Goal: Transaction & Acquisition: Purchase product/service

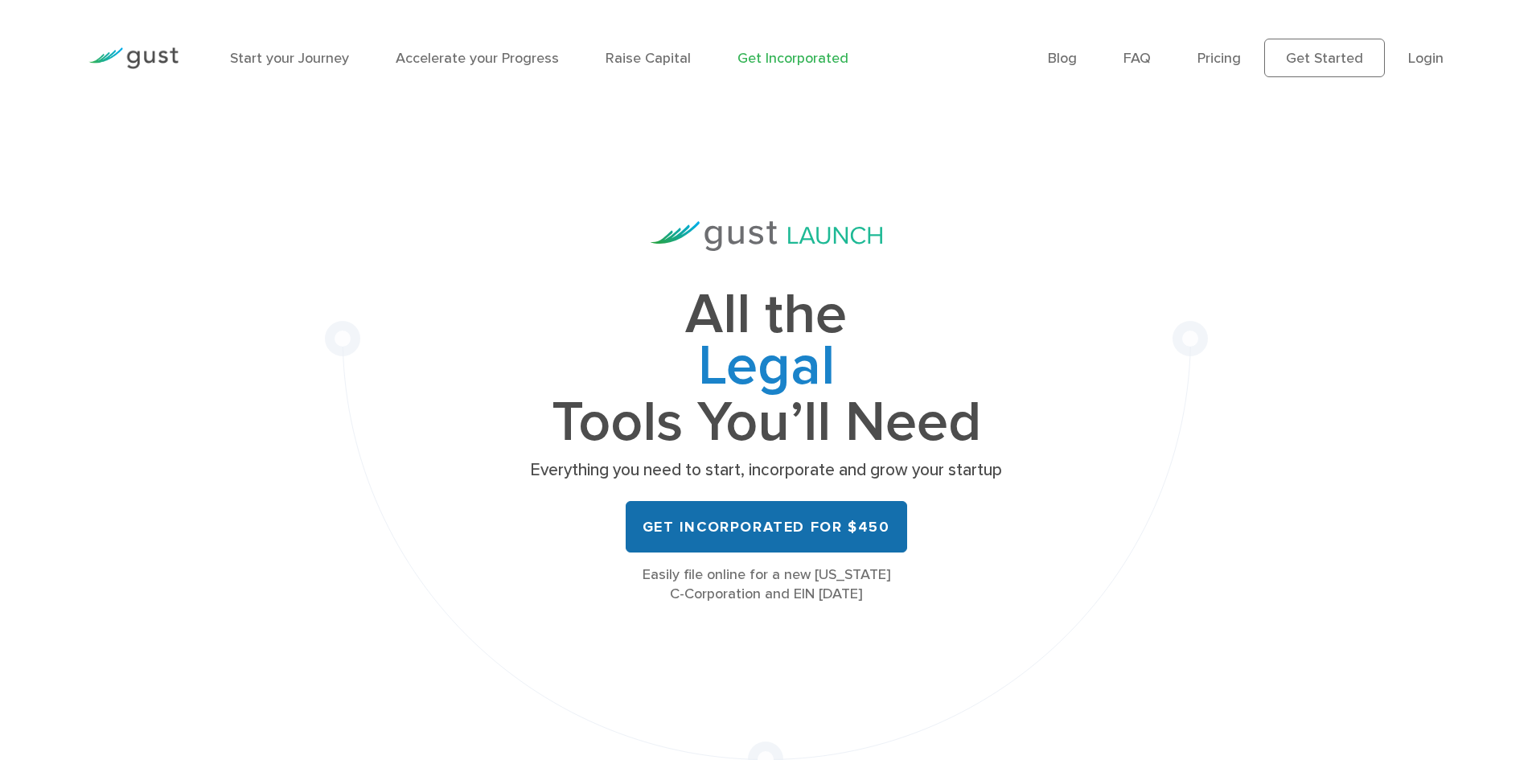
click at [815, 538] on link "Get Incorporated for $450" at bounding box center [765, 526] width 281 height 51
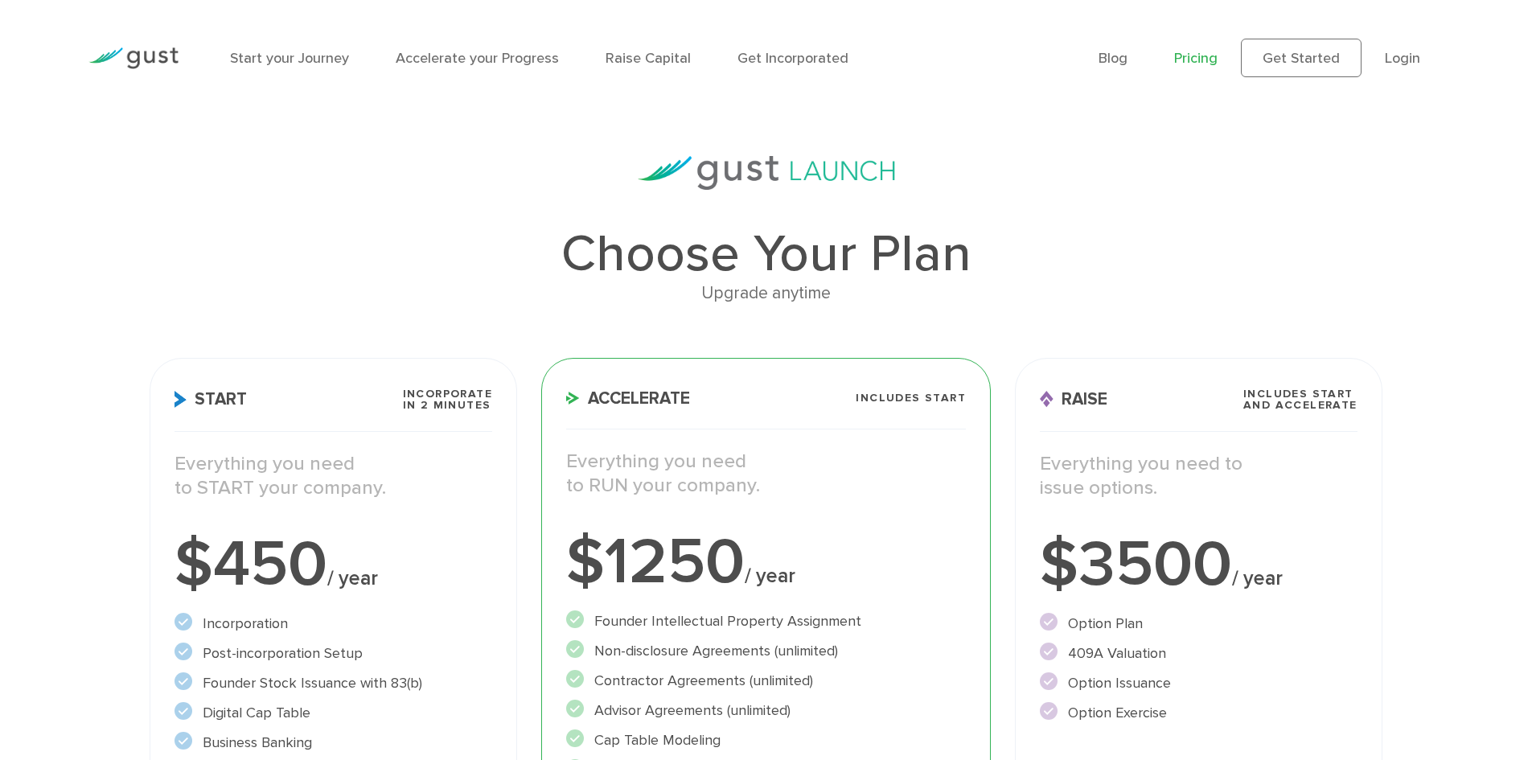
click at [418, 596] on div "$450 / year" at bounding box center [333, 564] width 318 height 64
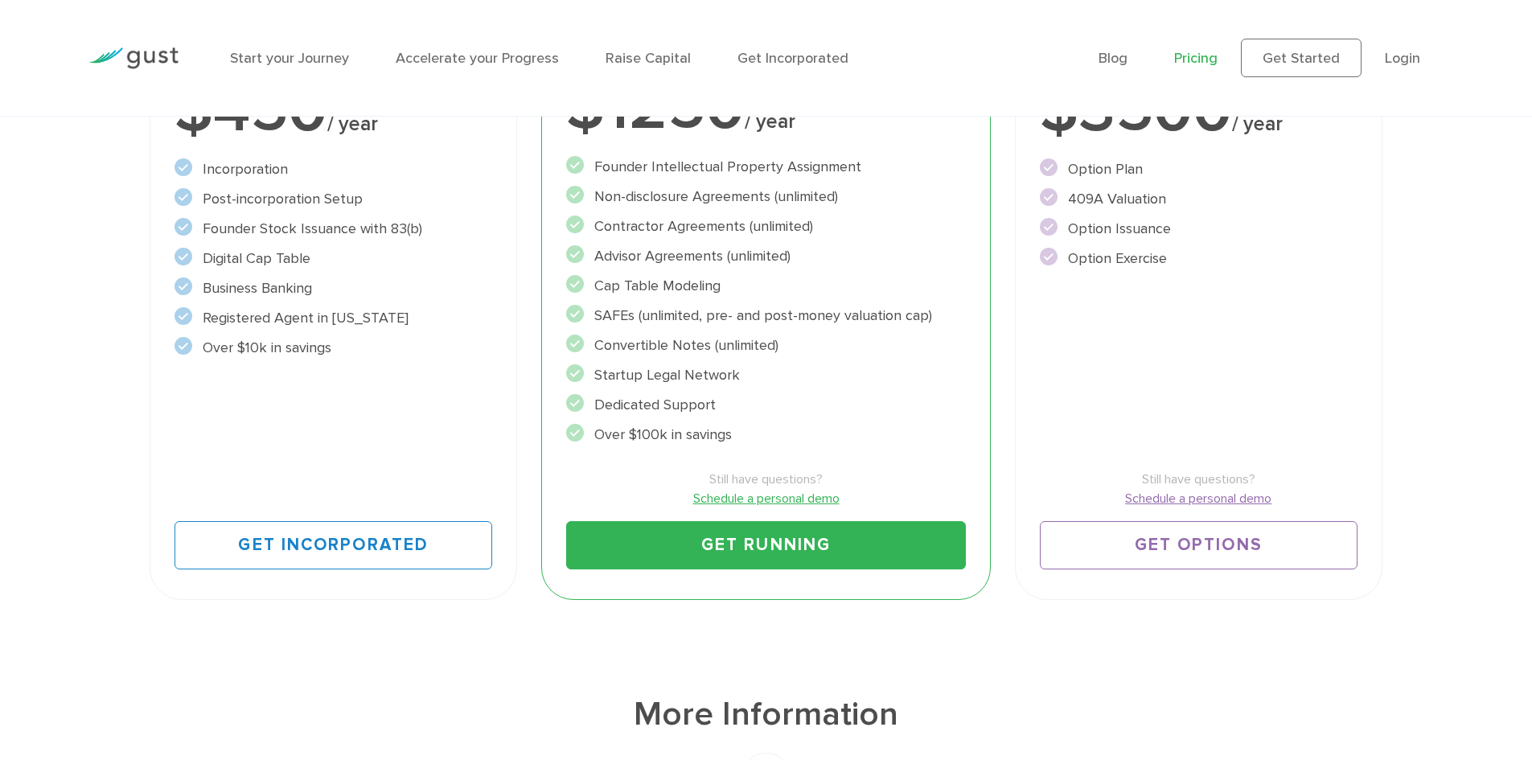
scroll to position [463, 0]
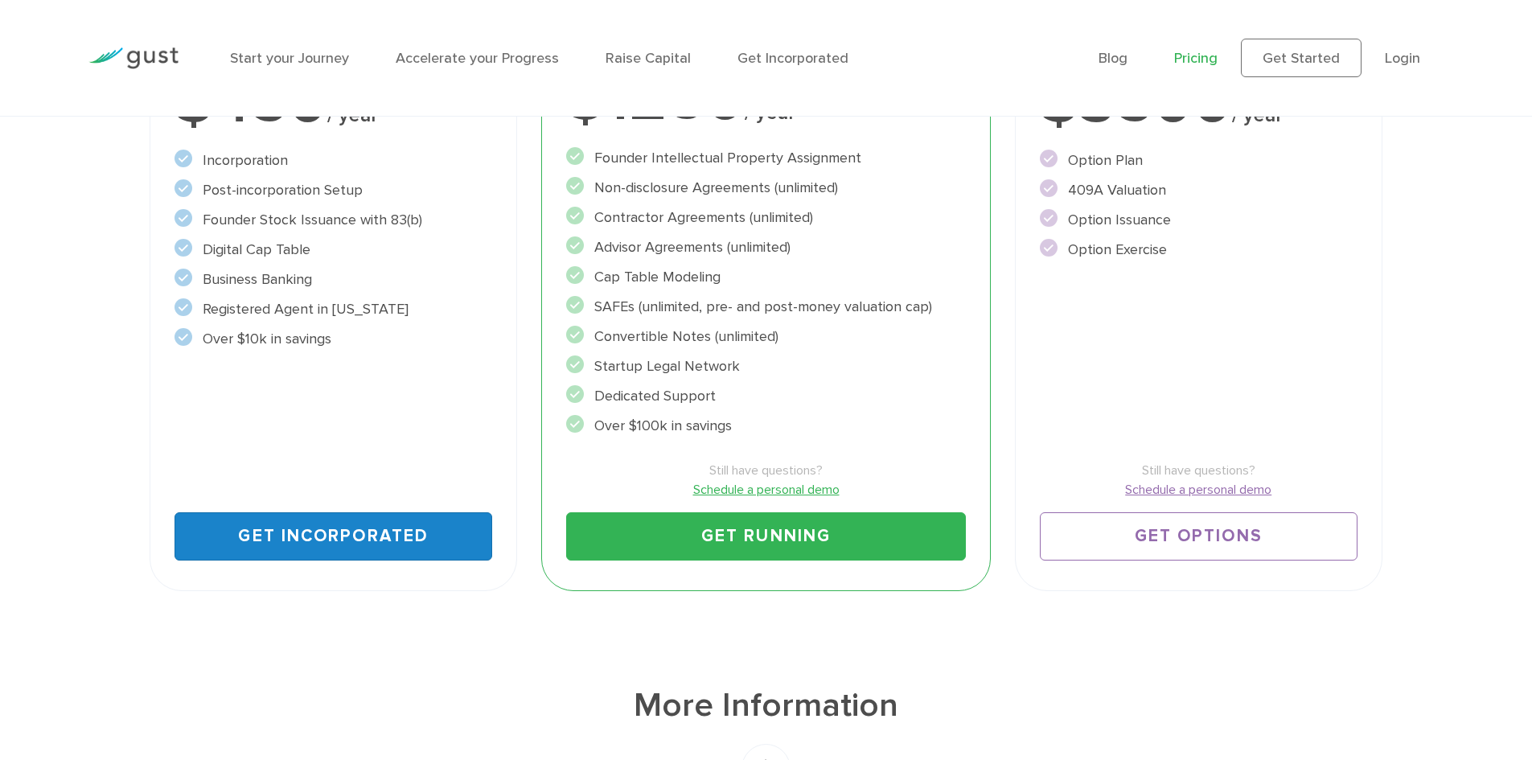
click at [344, 542] on link "Get Incorporated" at bounding box center [333, 536] width 318 height 48
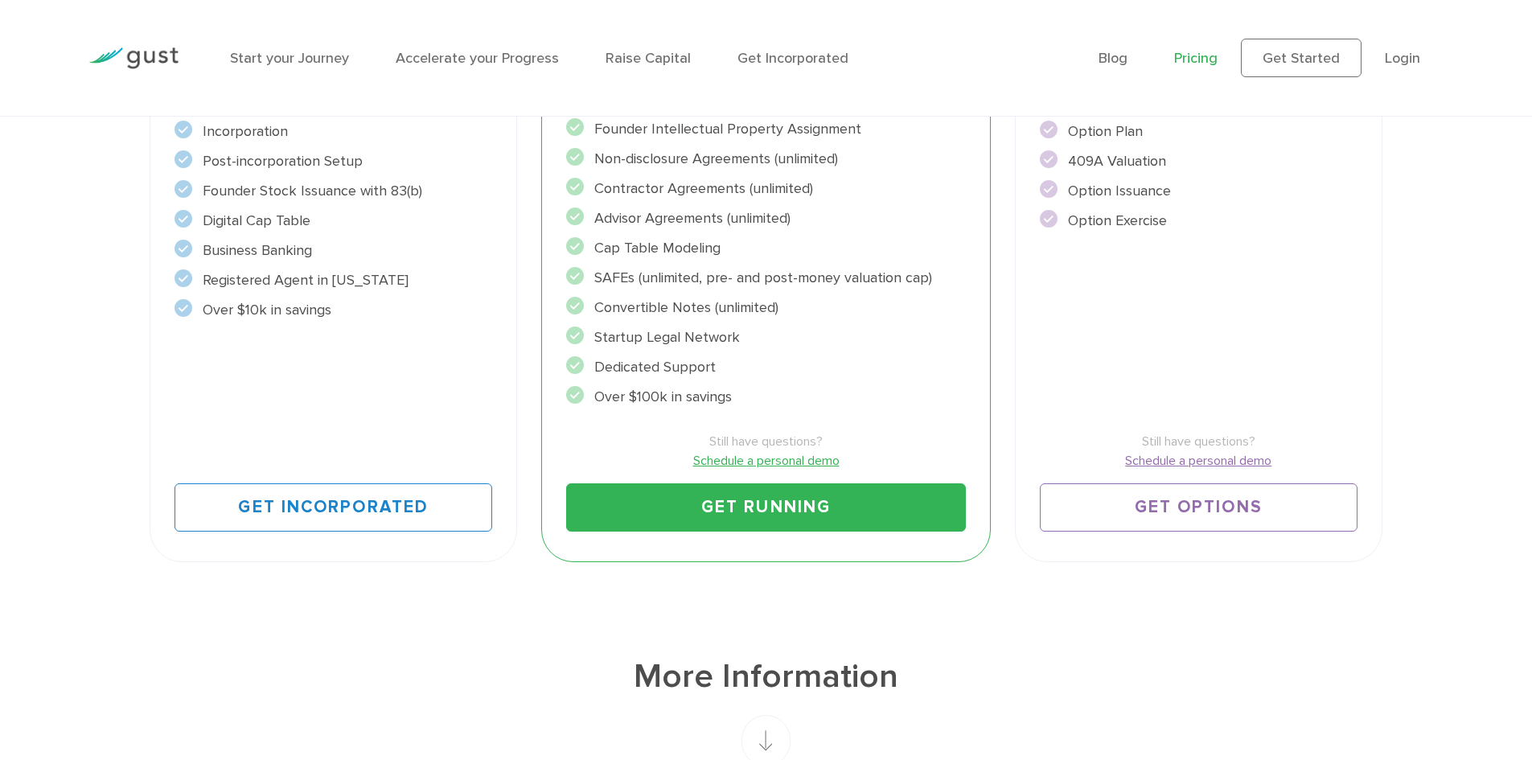
scroll to position [494, 0]
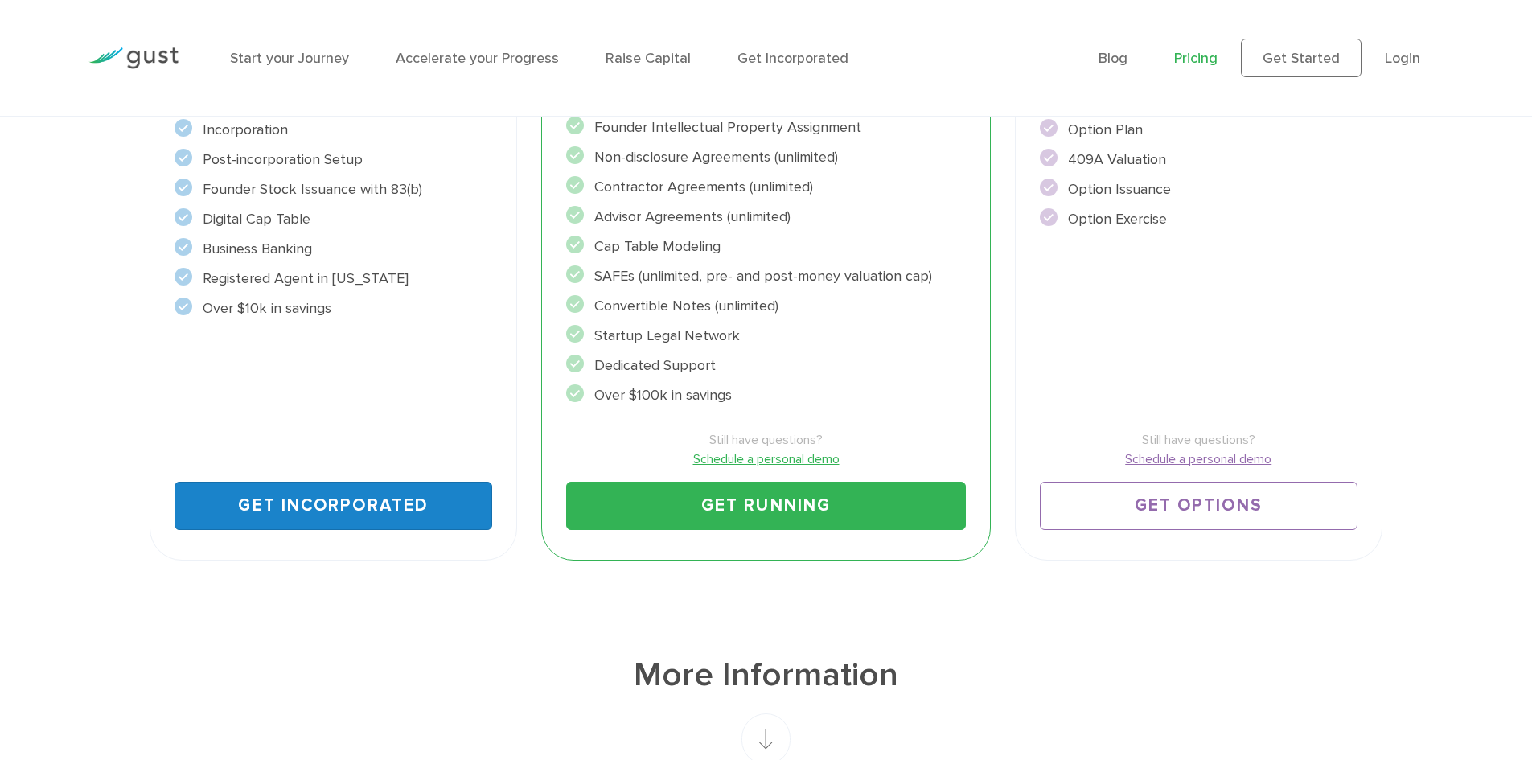
click at [371, 486] on link "Get Incorporated" at bounding box center [333, 506] width 318 height 48
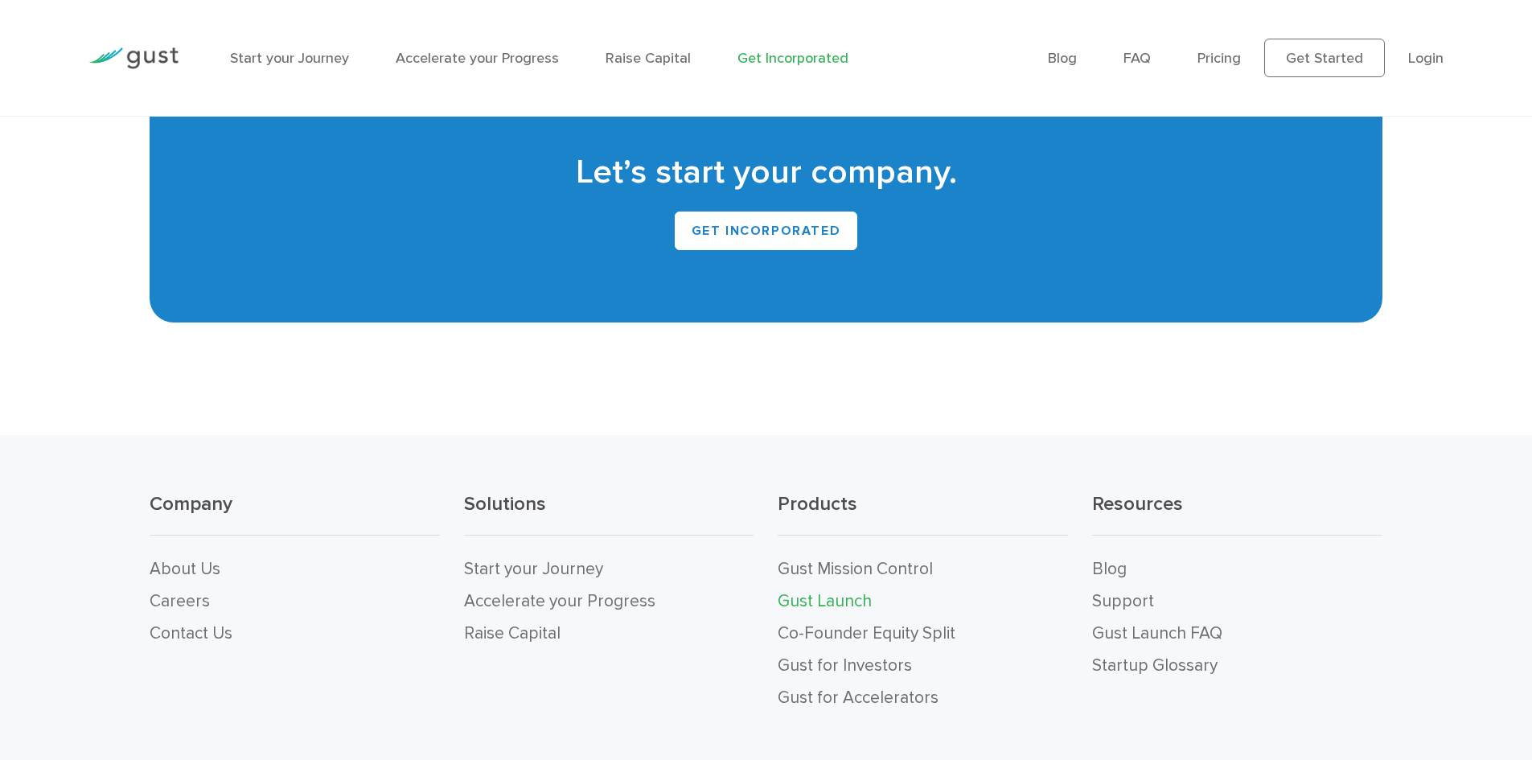
scroll to position [9941, 0]
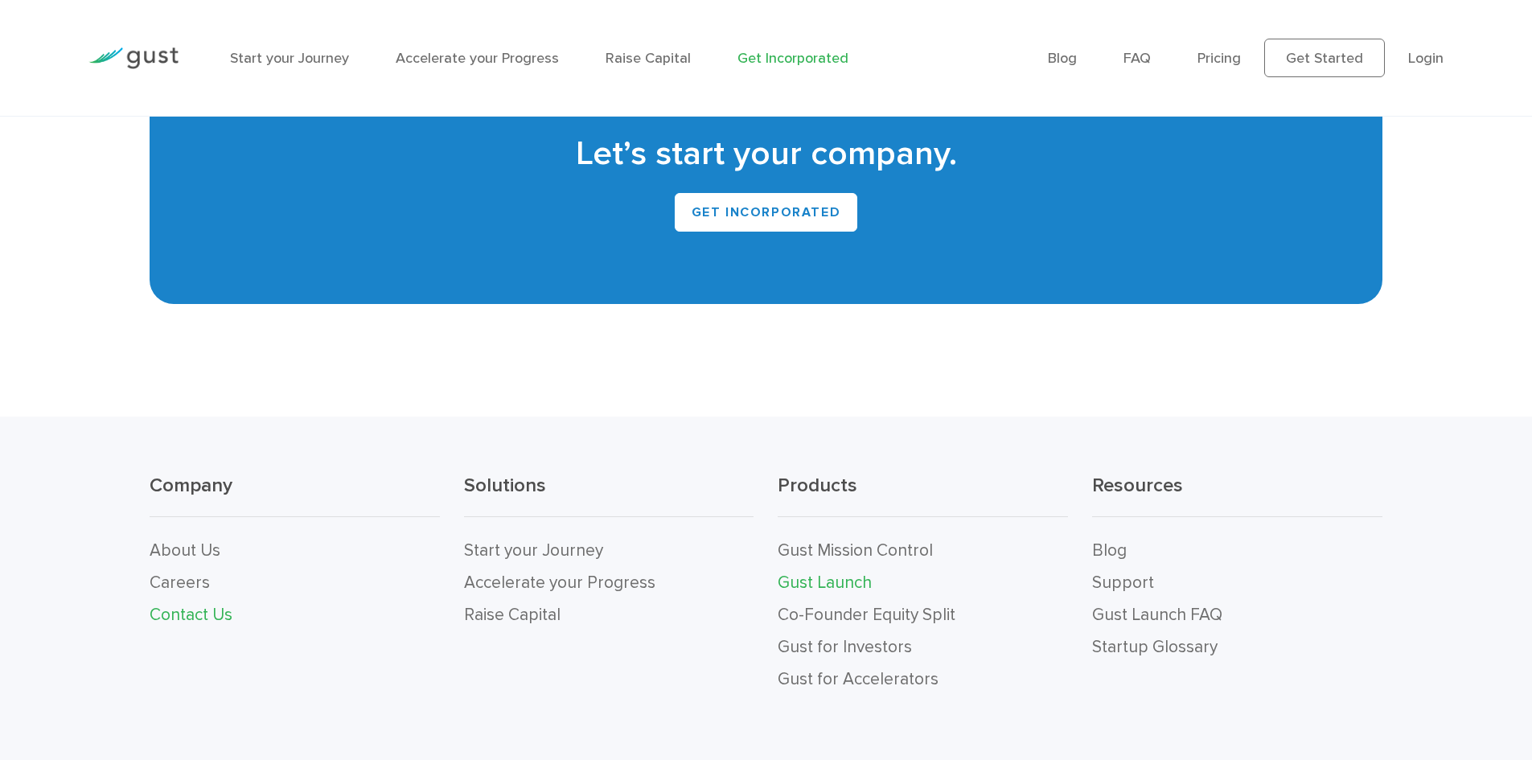
click at [203, 605] on link "Contact Us" at bounding box center [191, 615] width 83 height 20
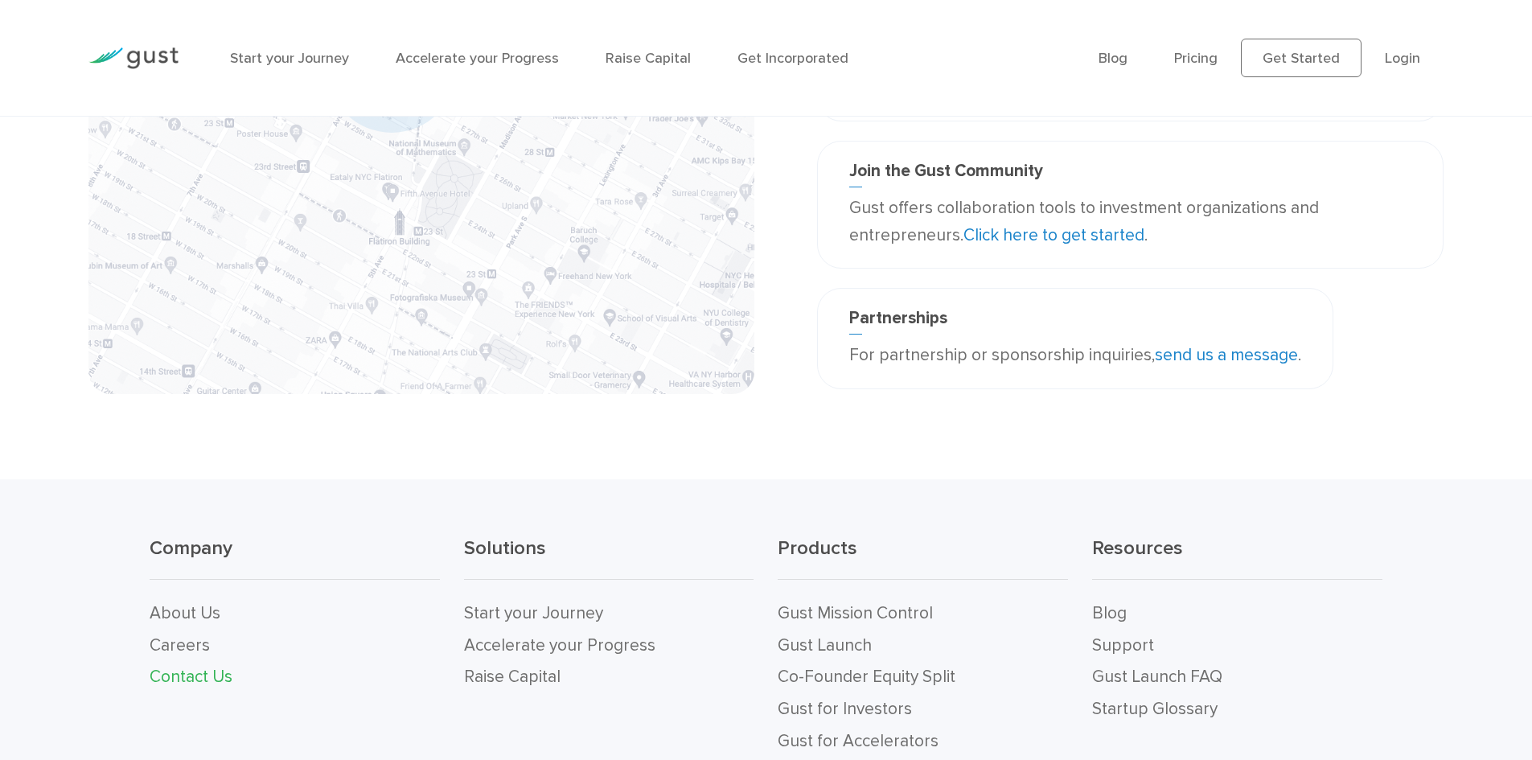
scroll to position [554, 0]
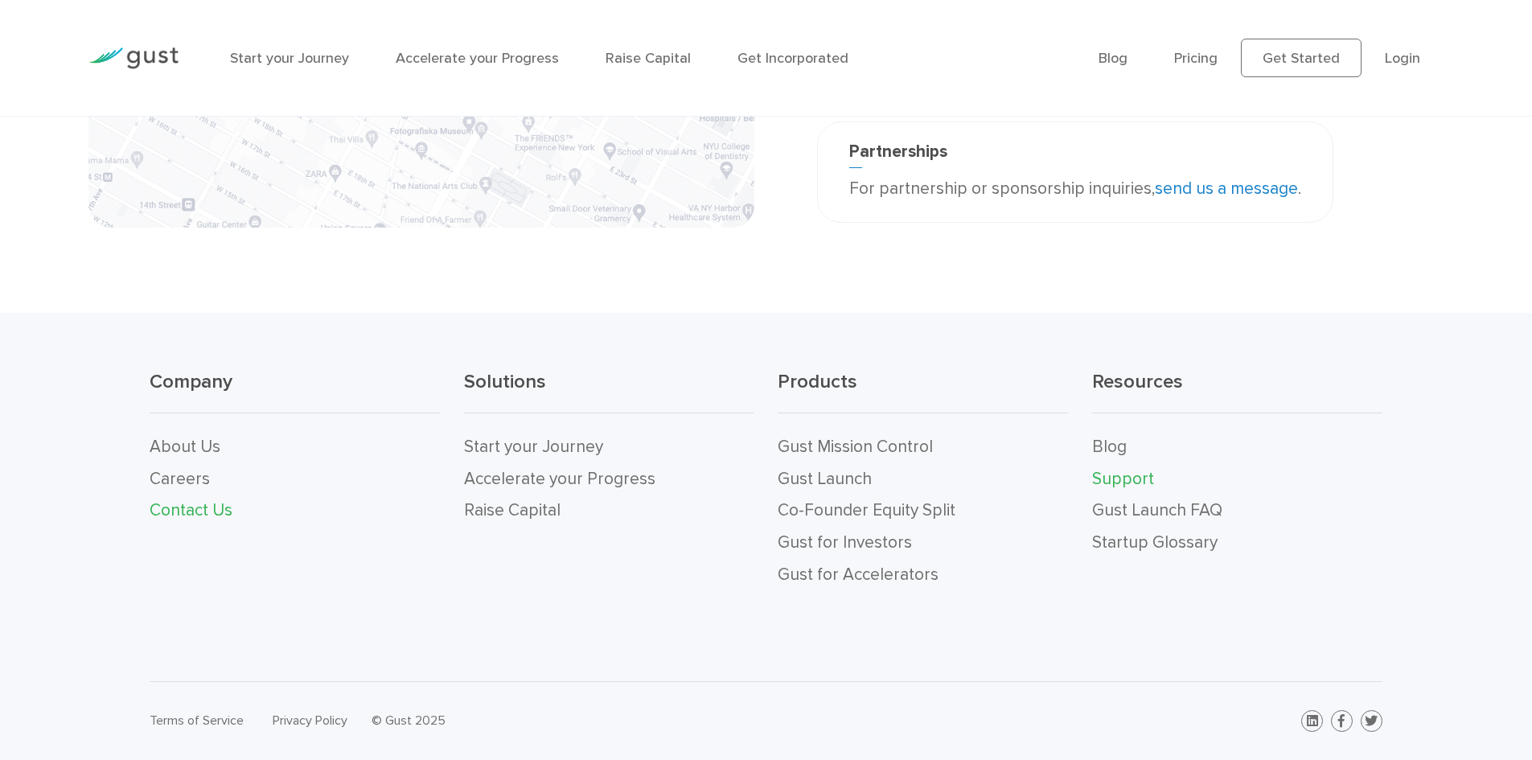
click at [1140, 484] on link "Support" at bounding box center [1123, 479] width 62 height 20
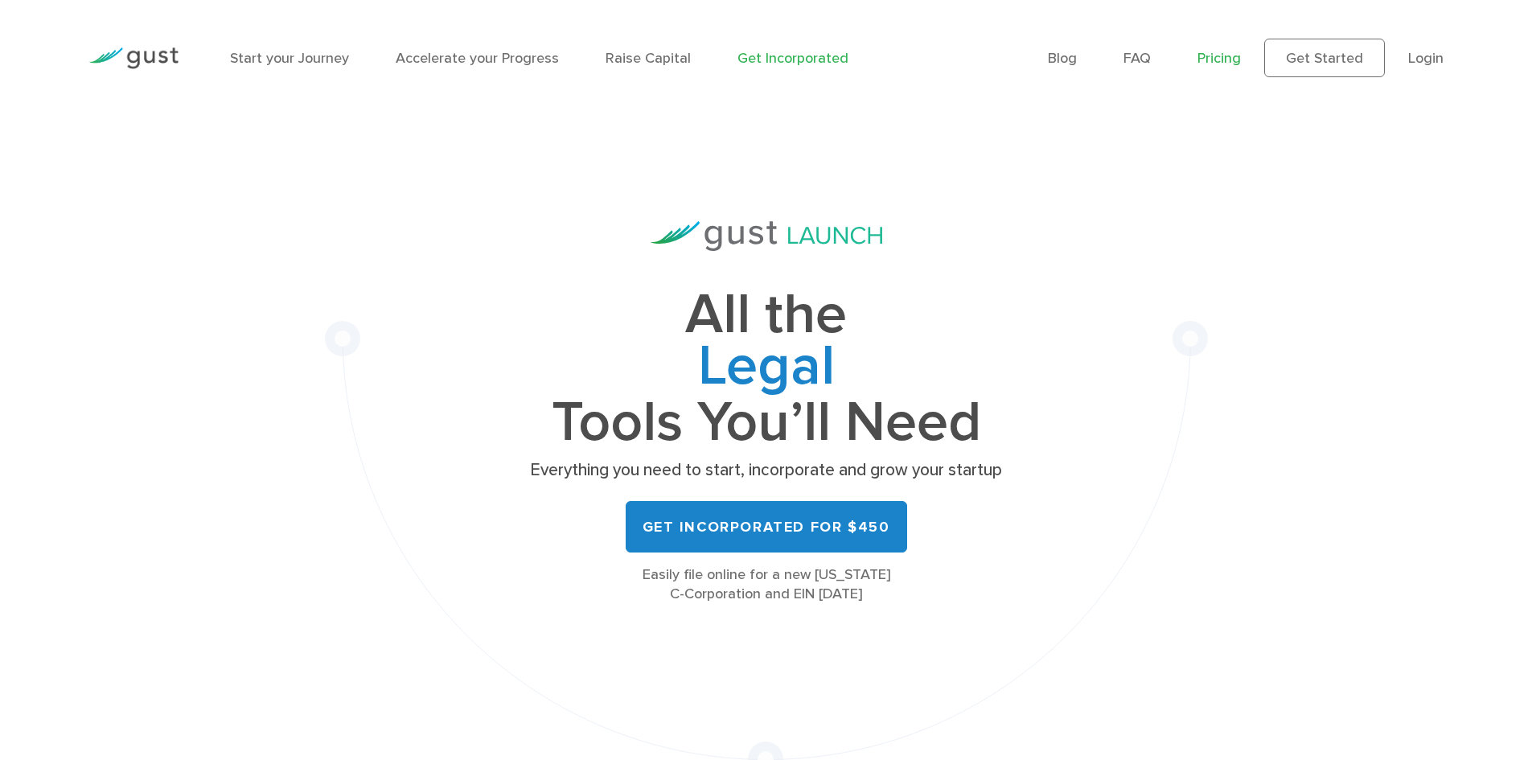
click at [1240, 59] on link "Pricing" at bounding box center [1218, 58] width 43 height 17
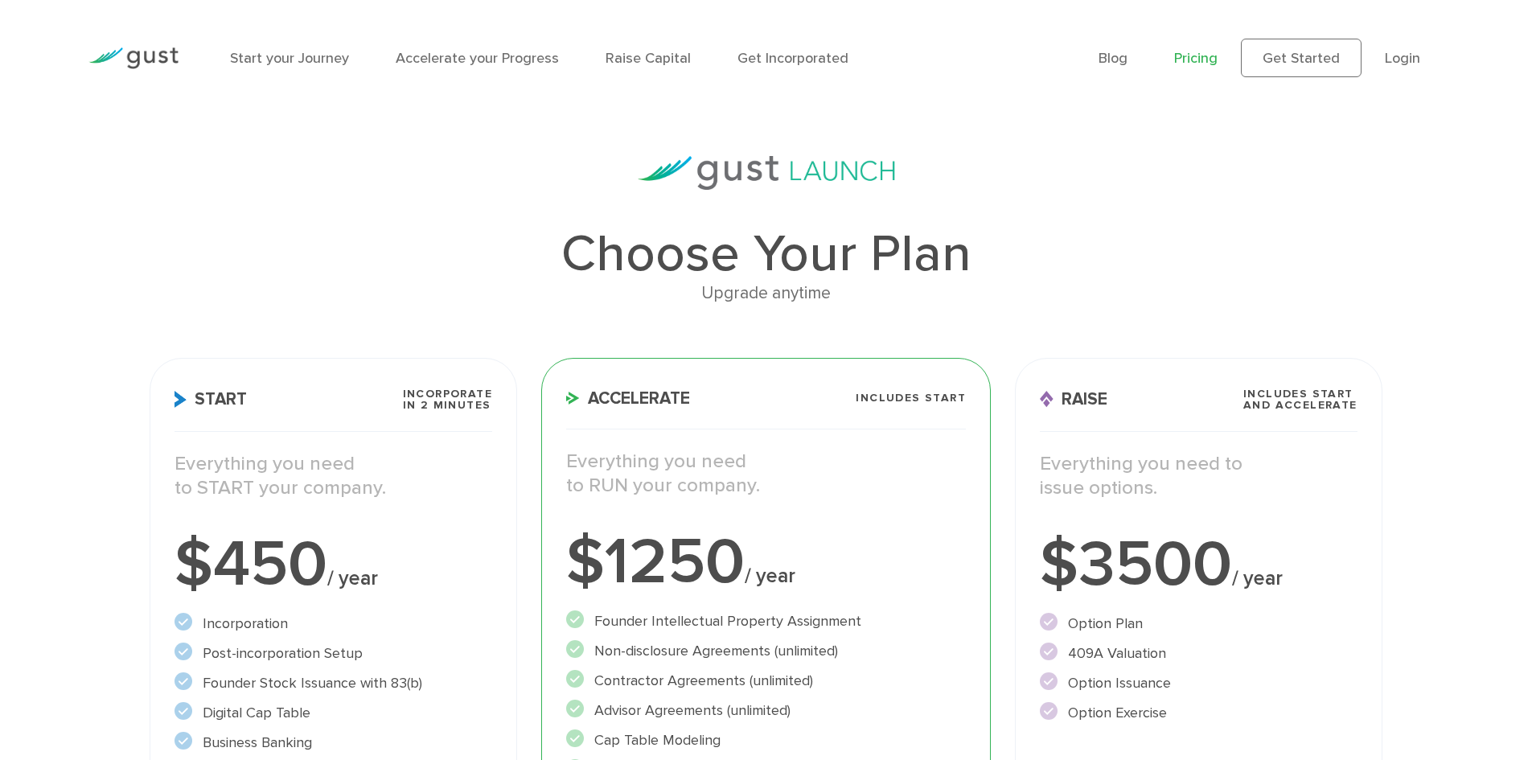
click at [1079, 416] on h3 "Raise Includes START and ACCELERATE" at bounding box center [1199, 409] width 318 height 43
click at [1386, 61] on link "Login" at bounding box center [1401, 58] width 35 height 17
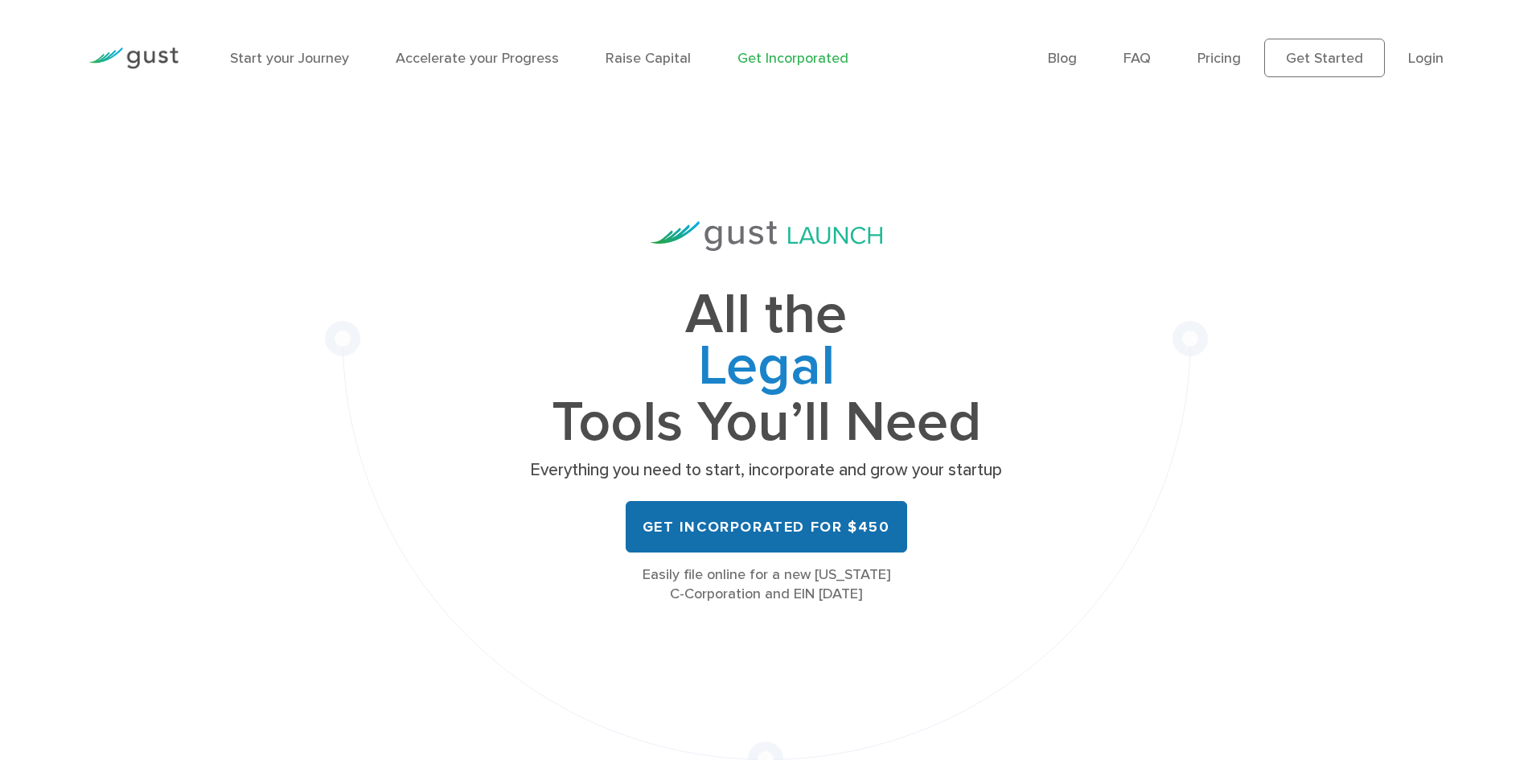
click at [716, 541] on link "Get Incorporated for $450" at bounding box center [765, 526] width 281 height 51
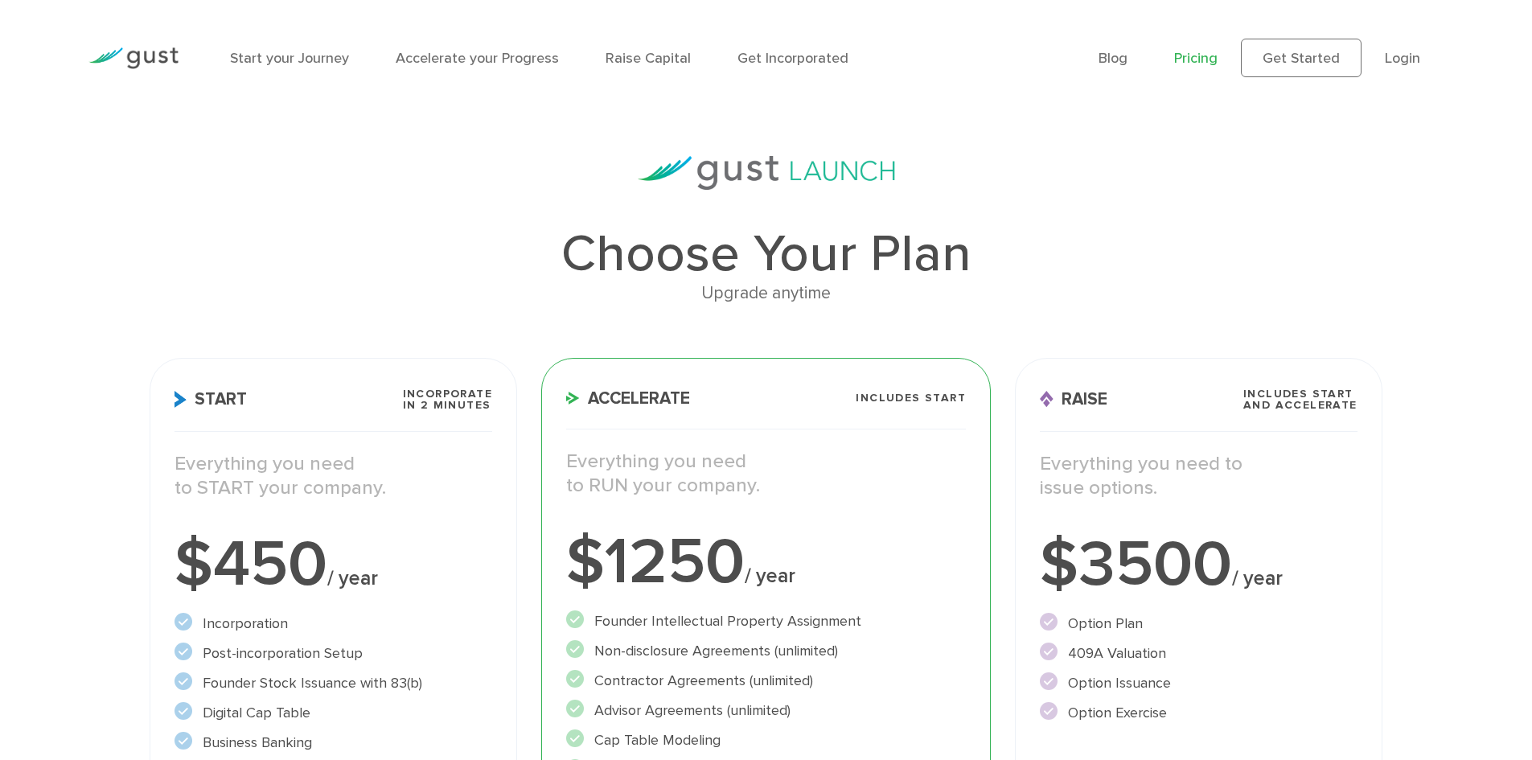
click at [369, 566] on span "/ year" at bounding box center [352, 578] width 51 height 24
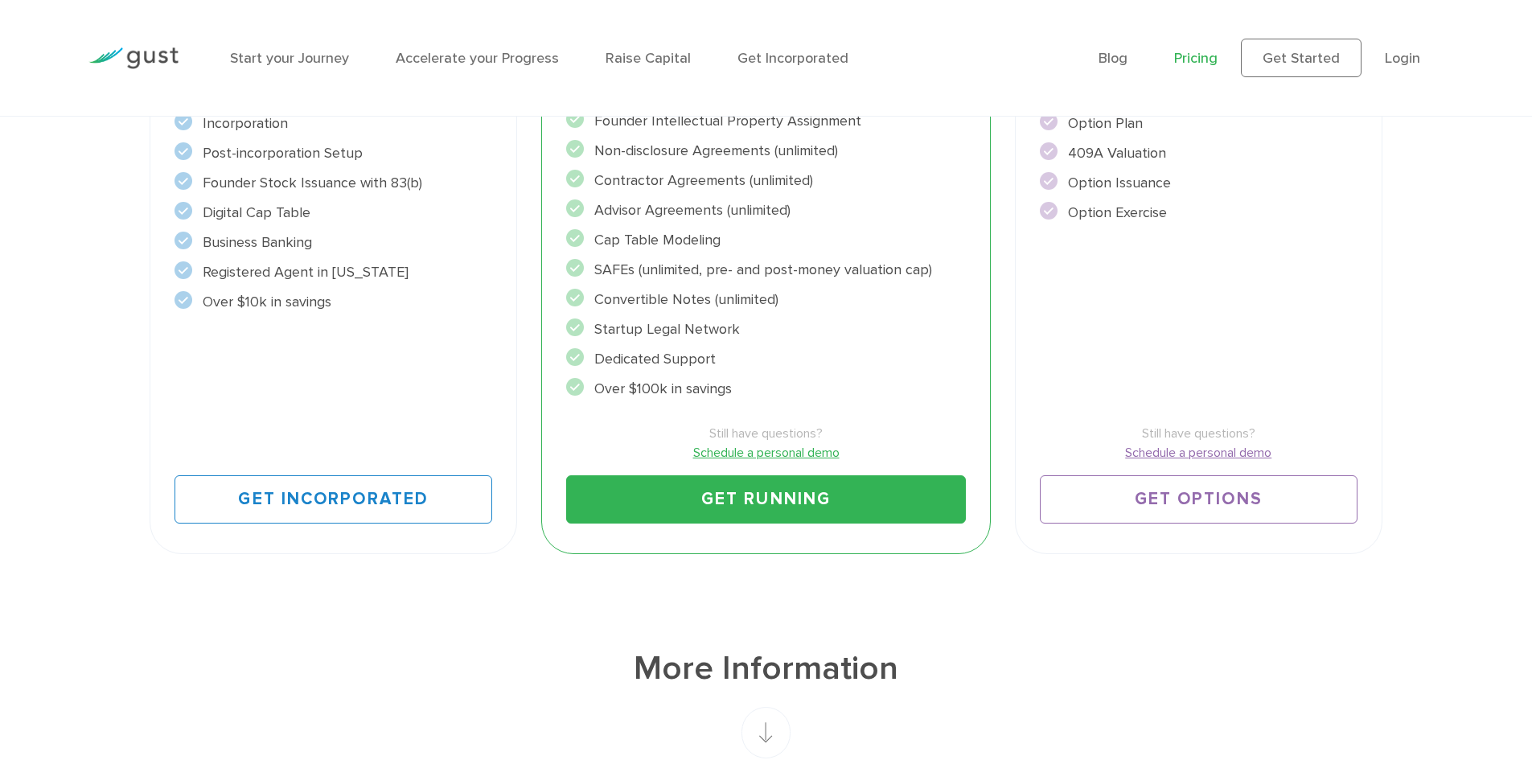
scroll to position [523, 0]
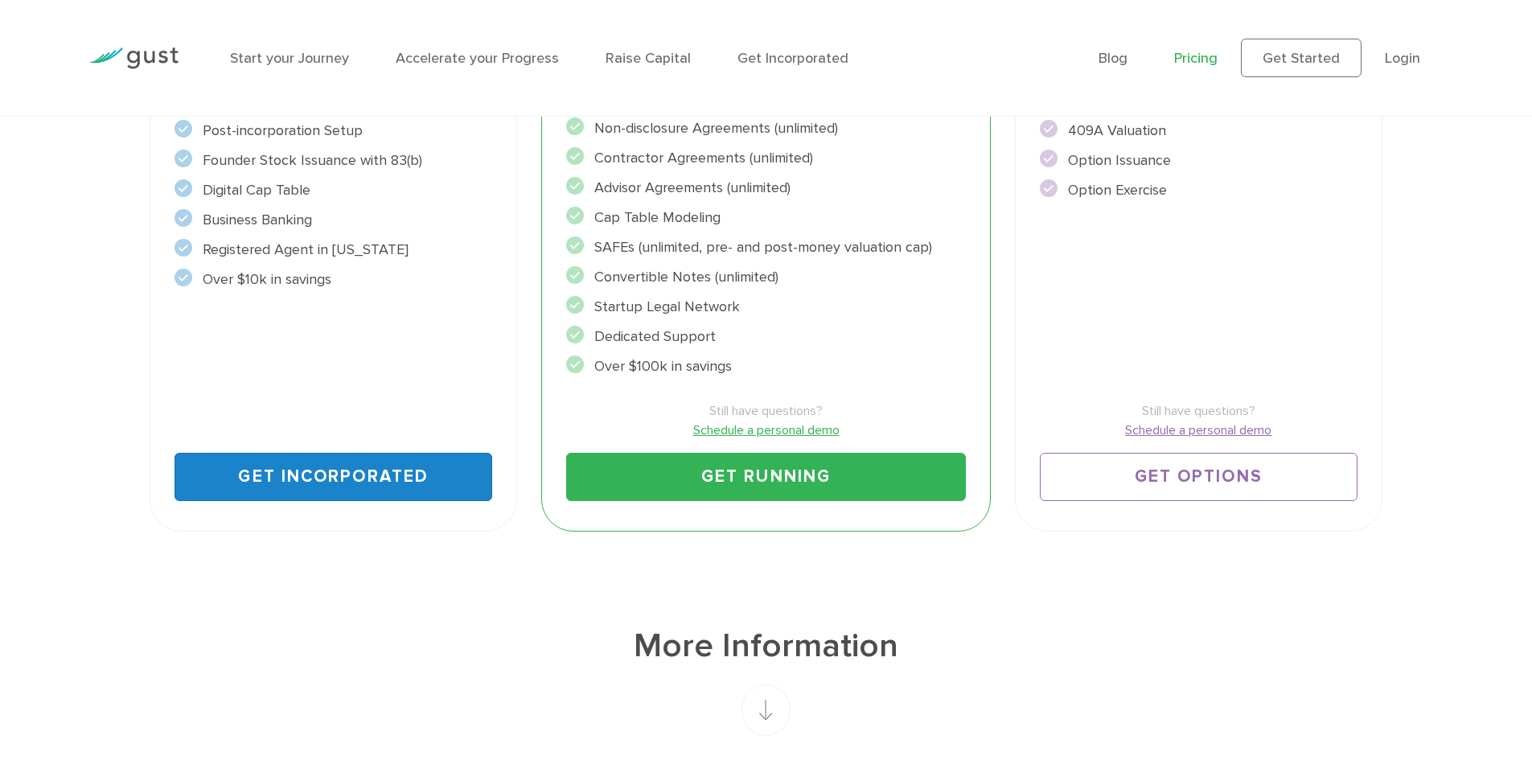
click at [376, 479] on link "Get Incorporated" at bounding box center [333, 477] width 318 height 48
